Goal: Check status: Check status

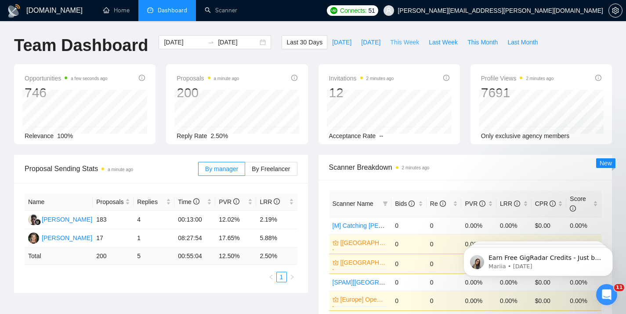
click at [411, 43] on span "This Week" at bounding box center [404, 42] width 29 height 10
type input "[DATE]"
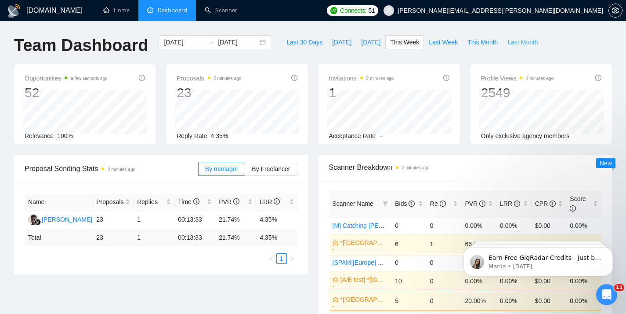
click at [522, 44] on span "Last Month" at bounding box center [523, 42] width 30 height 10
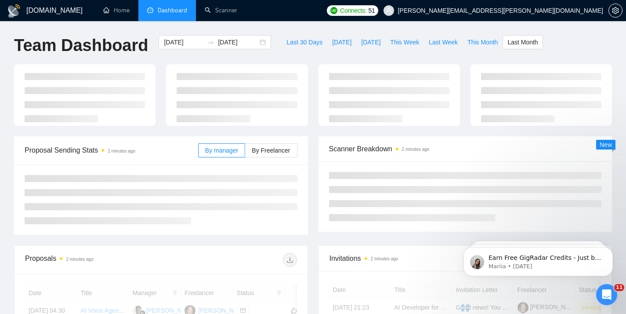
type input "[DATE]"
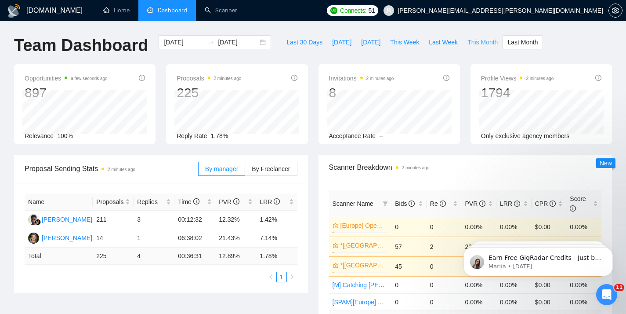
click at [479, 44] on span "This Month" at bounding box center [483, 42] width 30 height 10
type input "[DATE]"
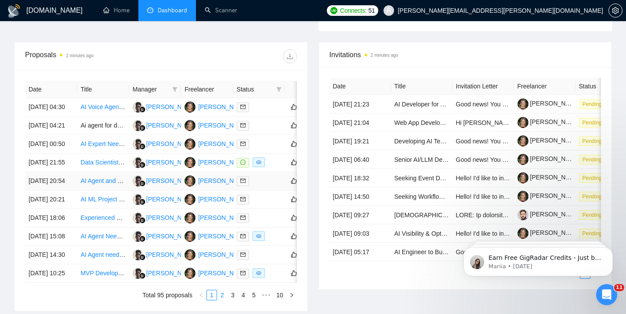
scroll to position [327, 0]
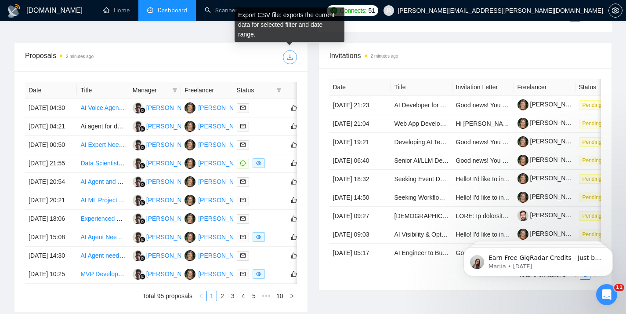
click at [291, 57] on icon "download" at bounding box center [290, 57] width 7 height 7
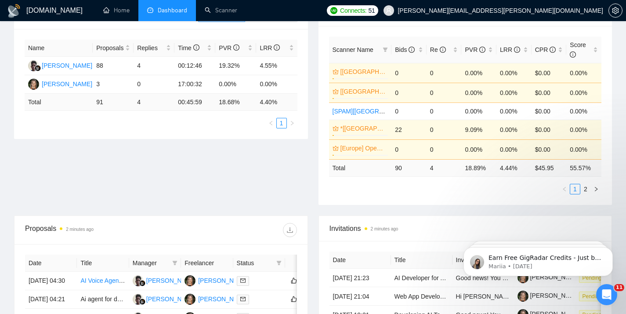
scroll to position [266, 0]
